Goal: Task Accomplishment & Management: Use online tool/utility

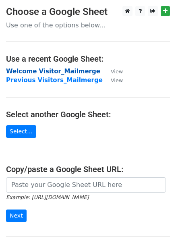
click at [65, 74] on strong "Welcome Visitor_Mailmerge" at bounding box center [53, 71] width 94 height 7
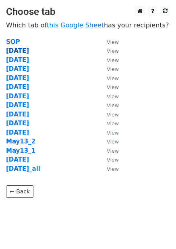
click at [17, 50] on strong "Sep02" at bounding box center [17, 50] width 23 height 7
